Goal: Find specific page/section: Locate a particular part of the current website

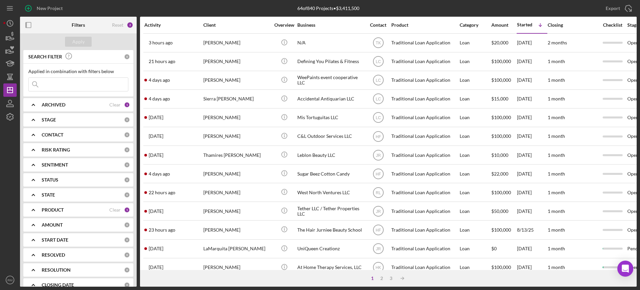
click at [50, 81] on input at bounding box center [78, 84] width 99 height 13
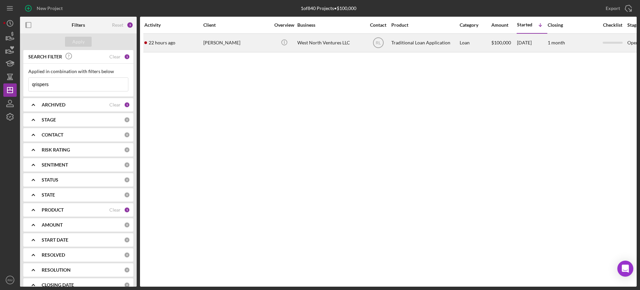
type input "qrispers"
click at [214, 40] on div "[PERSON_NAME]" at bounding box center [236, 43] width 67 height 18
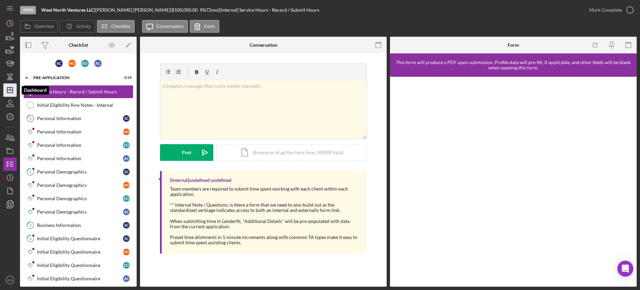
click at [3, 90] on icon "Icon/Dashboard" at bounding box center [10, 90] width 17 height 17
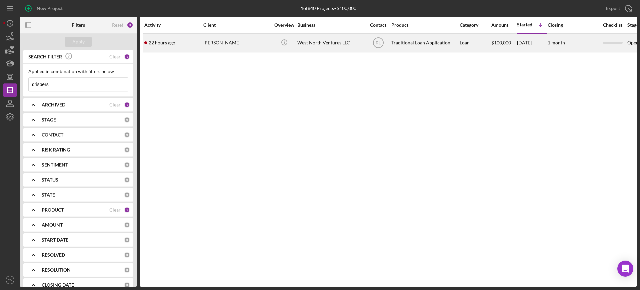
click at [215, 36] on div "[PERSON_NAME]" at bounding box center [236, 43] width 67 height 18
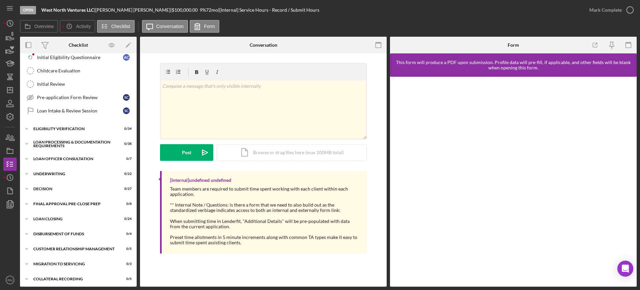
scroll to position [224, 0]
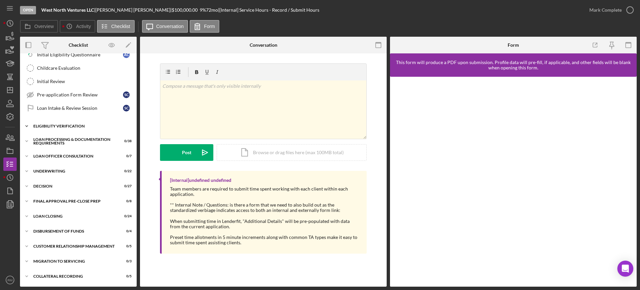
click at [65, 131] on div "Icon/Expander Eligibility Verification 0 / 34" at bounding box center [78, 125] width 117 height 13
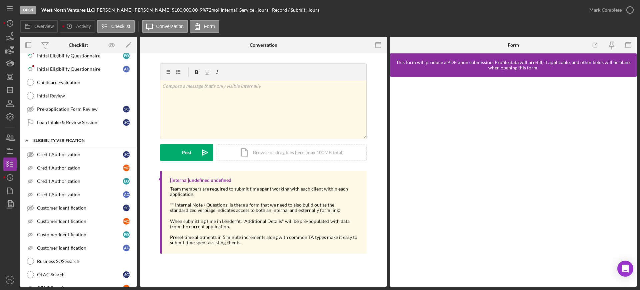
scroll to position [209, 0]
click at [74, 121] on div "Loan Intake & Review Session" at bounding box center [80, 122] width 86 height 5
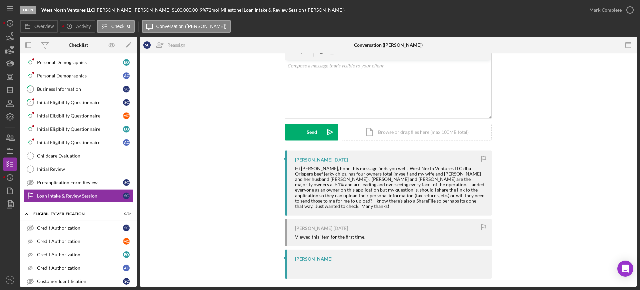
scroll to position [237, 0]
